Goal: Information Seeking & Learning: Learn about a topic

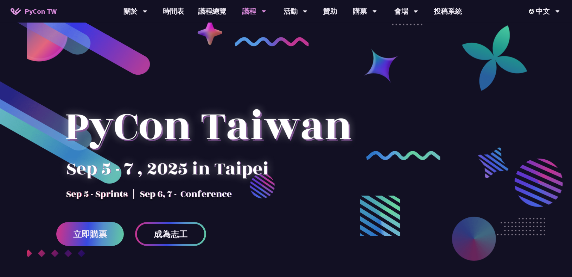
click at [147, 14] on div "議程" at bounding box center [135, 11] width 24 height 23
click at [147, 13] on icon at bounding box center [145, 11] width 5 height 7
click at [147, 11] on icon at bounding box center [145, 12] width 4 height 2
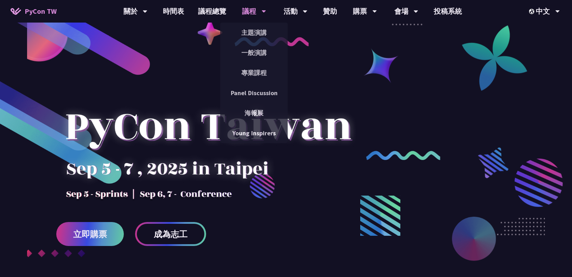
click at [147, 12] on div "議程" at bounding box center [135, 11] width 24 height 23
click at [255, 27] on link "主題演講" at bounding box center [254, 32] width 68 height 17
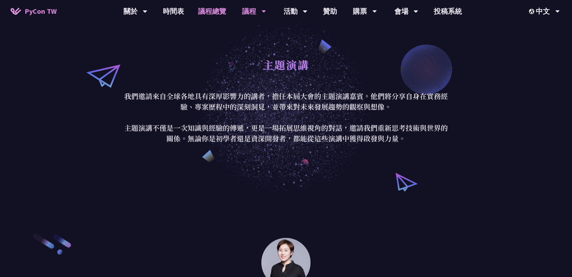
click at [205, 9] on link "議程總覽" at bounding box center [212, 11] width 42 height 23
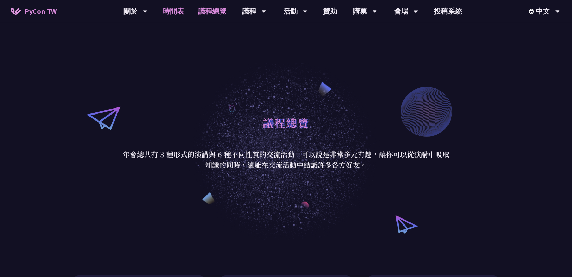
click at [182, 9] on link "時間表" at bounding box center [173, 11] width 35 height 23
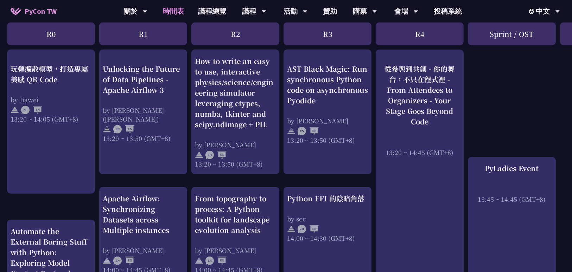
scroll to position [676, 0]
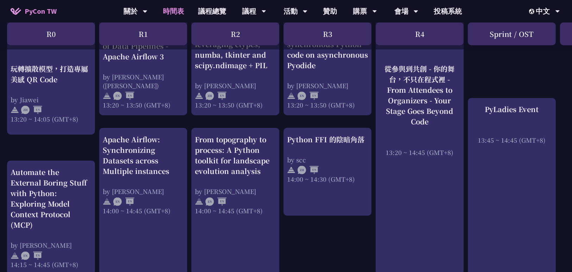
click at [64, 34] on div "R0" at bounding box center [51, 34] width 88 height 23
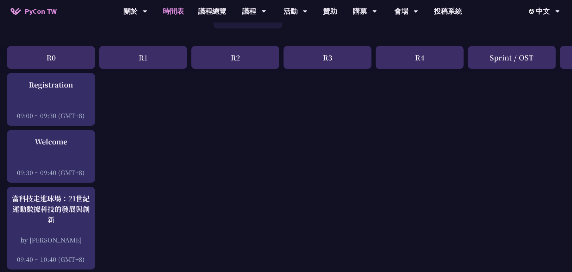
scroll to position [0, 0]
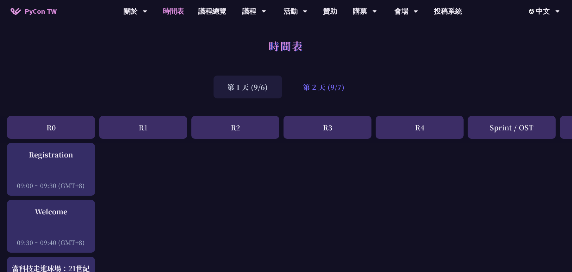
click at [315, 89] on div "第 2 天 (9/7)" at bounding box center [324, 87] width 70 height 23
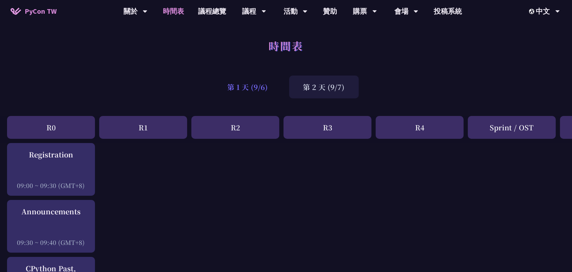
click at [254, 84] on div "第 1 天 (9/6)" at bounding box center [248, 87] width 69 height 23
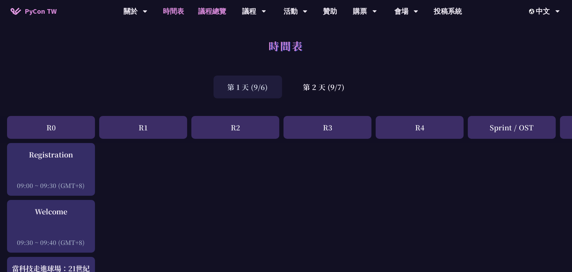
click at [209, 10] on link "議程總覽" at bounding box center [212, 11] width 42 height 23
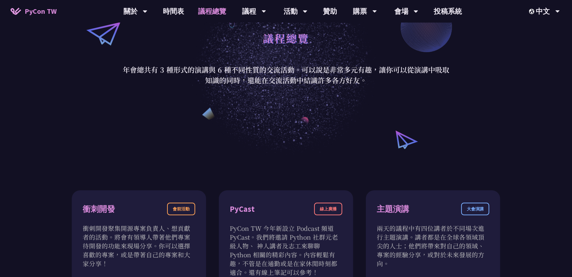
scroll to position [113, 0]
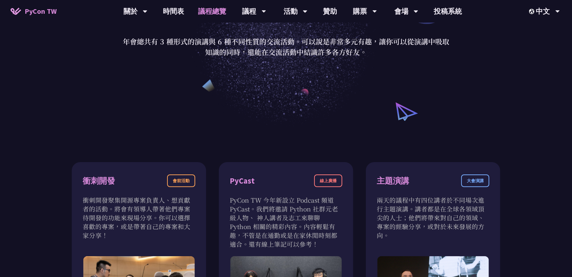
drag, startPoint x: 220, startPoint y: 43, endPoint x: 388, endPoint y: 49, distance: 168.6
click at [388, 49] on p "年會總共有 3 種形式的演講與 6 種不同性質的交流活動。可以說是非常多元有趣，讓你可以從演講中吸取知識的同時，還能在交流活動中結識許多各方好友。" at bounding box center [285, 46] width 327 height 21
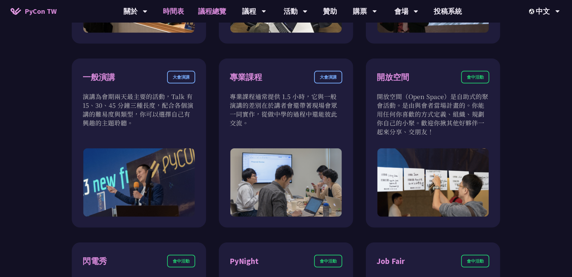
scroll to position [394, 0]
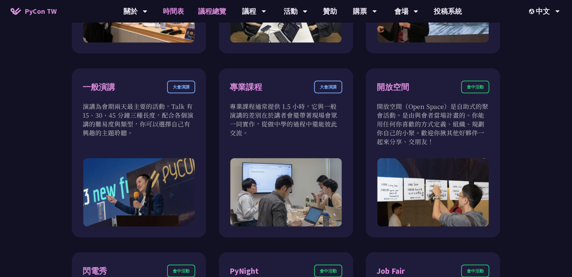
click at [166, 12] on link "時間表" at bounding box center [173, 11] width 35 height 23
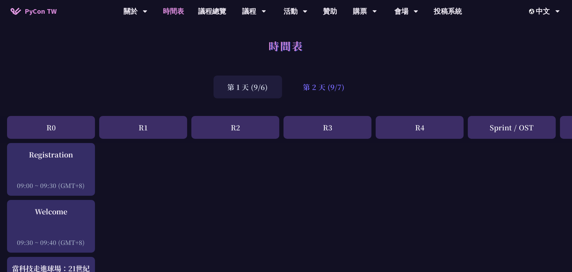
click at [309, 87] on div "第 2 天 (9/7)" at bounding box center [324, 87] width 70 height 23
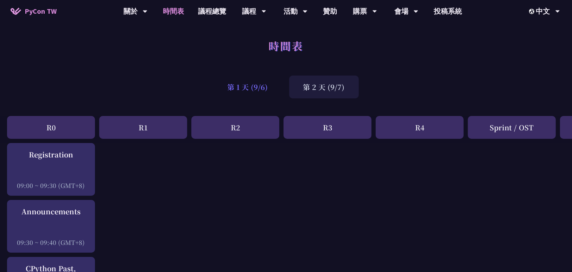
click at [244, 91] on div "第 1 天 (9/6)" at bounding box center [248, 87] width 69 height 23
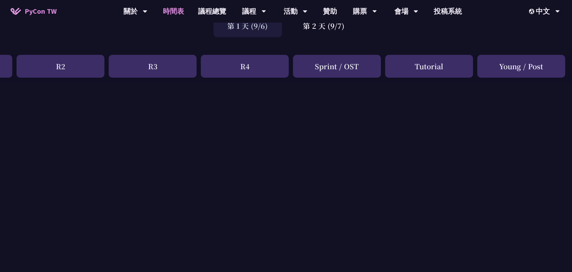
scroll to position [0, 175]
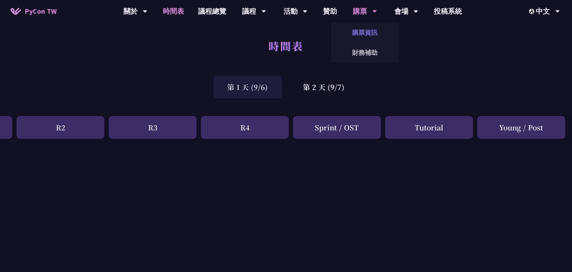
click at [365, 25] on link "購票資訊" at bounding box center [365, 32] width 68 height 17
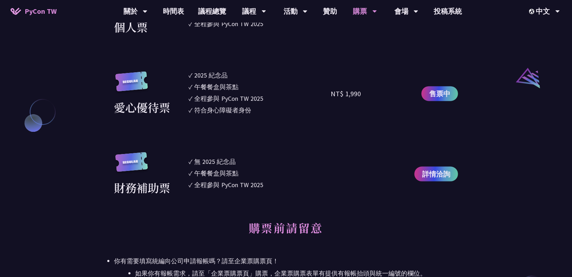
scroll to position [788, 0]
